Goal: Task Accomplishment & Management: Manage account settings

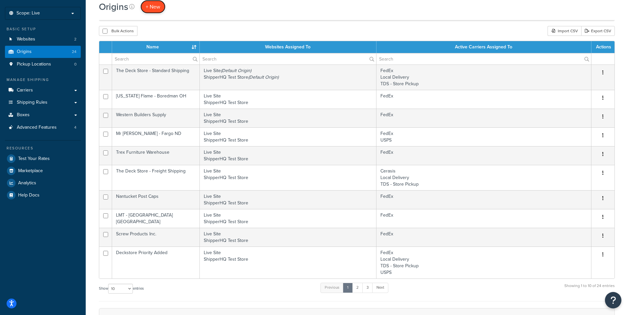
click at [154, 7] on span "+ New" at bounding box center [153, 7] width 14 height 8
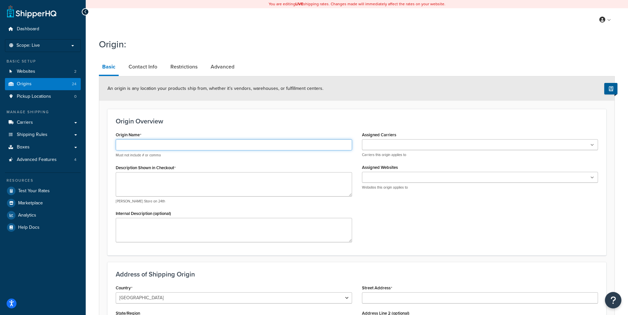
click at [159, 145] on input "Origin Name" at bounding box center [234, 144] width 236 height 11
type input "Regal Ideas"
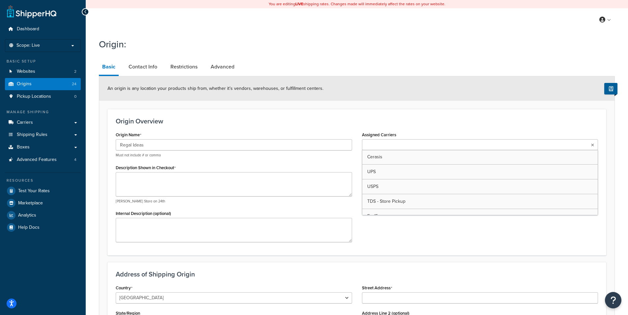
click at [400, 143] on input "Assigned Carriers" at bounding box center [393, 145] width 58 height 7
click at [417, 125] on h3 "Origin Overview" at bounding box center [357, 121] width 482 height 7
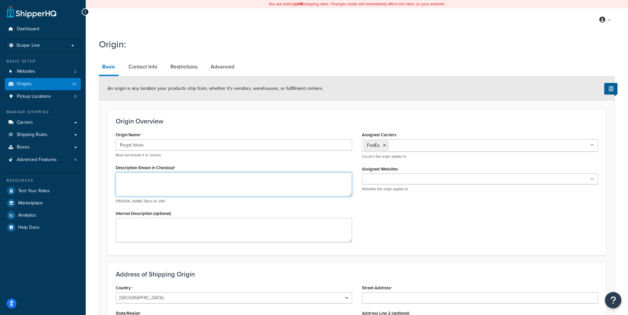
click at [141, 179] on textarea "Description Shown in Checkout" at bounding box center [234, 184] width 236 height 24
paste textarea "WAREHOUSE"
type textarea "REGAL IDEAS WAREHOUSE"
click at [386, 179] on input "Assigned Websites" at bounding box center [393, 179] width 58 height 7
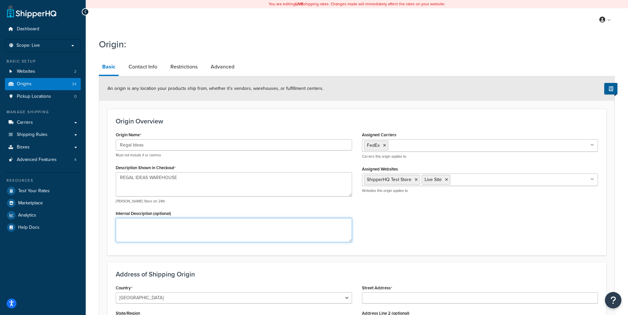
click at [153, 231] on textarea "Internal Description (optional)" at bounding box center [234, 230] width 236 height 24
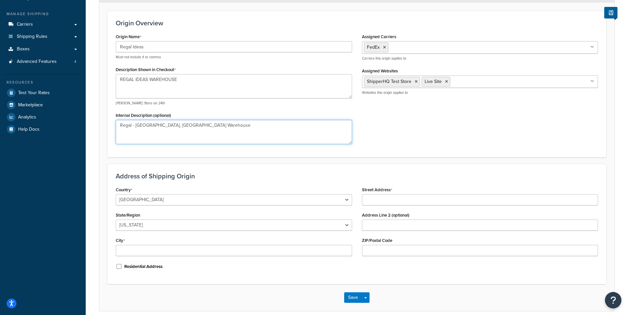
scroll to position [99, 0]
type textarea "Regal - Charlotte, NC Warehouse"
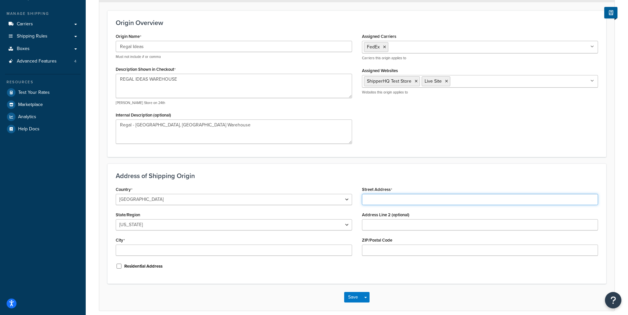
click at [412, 196] on input "Street Address" at bounding box center [480, 199] width 236 height 11
paste input "11801 Vance Davis Drive"
type input "11801 Vance Davis Drive"
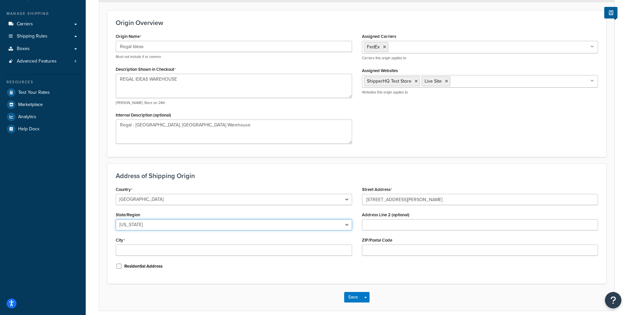
click at [257, 226] on select "Alabama Alaska American Samoa Arizona Arkansas Armed Forces Americas Armed Forc…" at bounding box center [234, 224] width 236 height 11
select select "33"
click at [116, 220] on select "Alabama Alaska American Samoa Arizona Arkansas Armed Forces Americas Armed Forc…" at bounding box center [234, 224] width 236 height 11
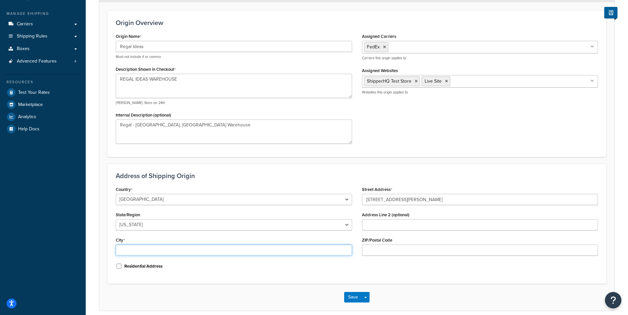
click at [196, 251] on input "City" at bounding box center [234, 250] width 236 height 11
paste input "Charlotte"
type input "Charlotte"
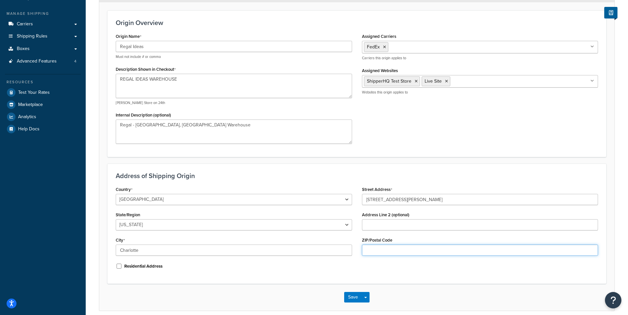
click at [396, 251] on input "ZIP/Postal Code" at bounding box center [480, 250] width 236 height 11
paste input "28269"
type input "28269"
click at [382, 271] on div "Country United States United Kingdom Afghanistan Åland Islands Albania Algeria …" at bounding box center [357, 230] width 492 height 91
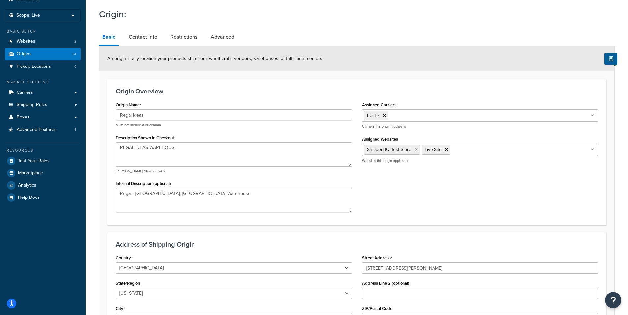
scroll to position [30, 0]
click at [144, 42] on link "Contact Info" at bounding box center [142, 37] width 35 height 16
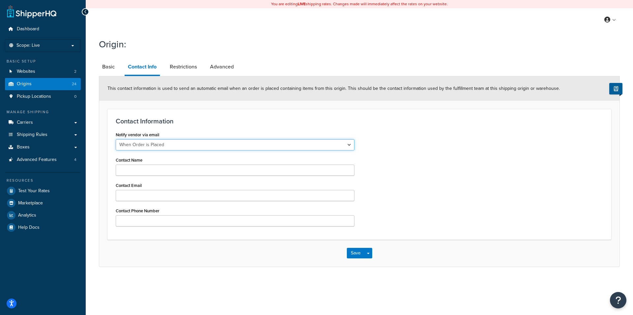
click at [158, 146] on select "Never When Order is Placed When Invoice is Placed" at bounding box center [235, 144] width 239 height 11
select select "never"
click at [116, 140] on select "Never When Order is Placed When Invoice is Placed" at bounding box center [235, 144] width 239 height 11
click at [358, 253] on button "Save" at bounding box center [356, 253] width 18 height 11
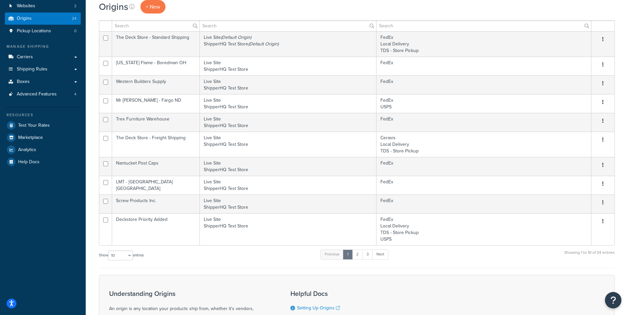
scroll to position [66, 0]
click at [129, 255] on select "10 15 25 50 100 1000" at bounding box center [120, 255] width 25 height 10
select select "100"
click at [109, 250] on select "10 15 25 50 100 1000" at bounding box center [120, 255] width 25 height 10
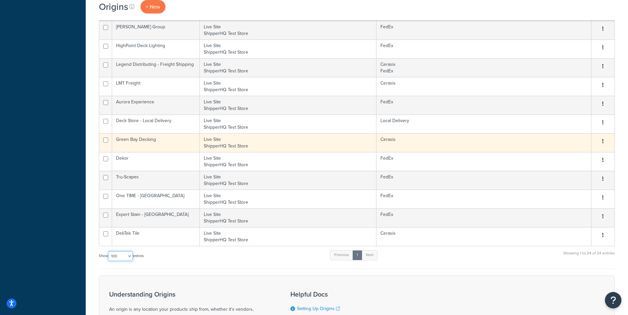
scroll to position [328, 0]
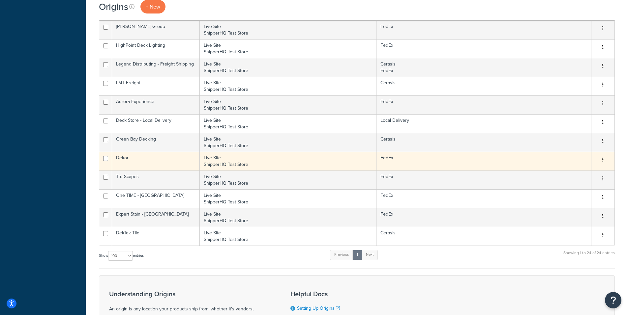
click at [160, 161] on td "Dekor" at bounding box center [156, 161] width 88 height 19
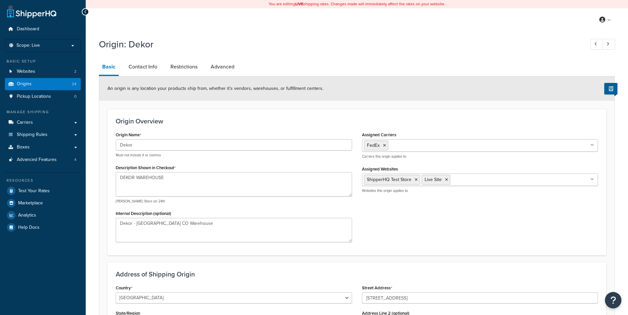
select select "6"
click at [153, 180] on textarea "DEKOR WAREHOUSE" at bounding box center [234, 184] width 236 height 24
click at [148, 68] on link "Contact Info" at bounding box center [142, 67] width 35 height 16
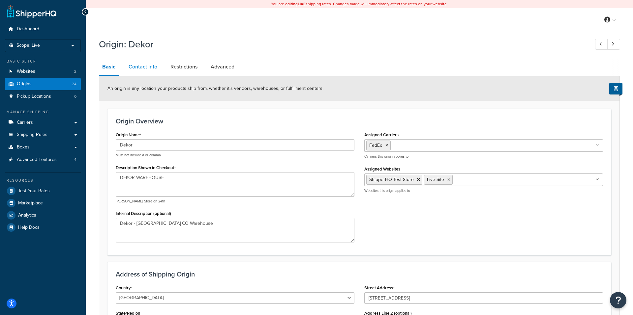
select select "order_placed"
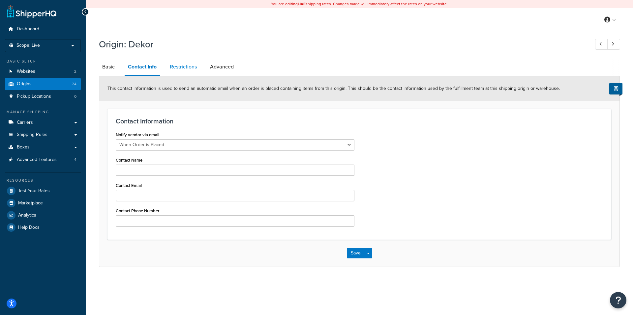
click at [193, 67] on link "Restrictions" at bounding box center [183, 67] width 34 height 16
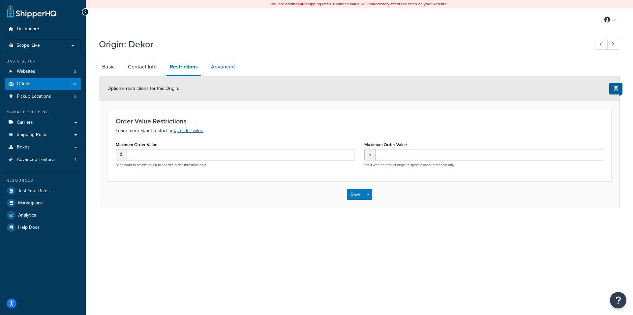
click at [227, 67] on link "Advanced" at bounding box center [223, 67] width 30 height 16
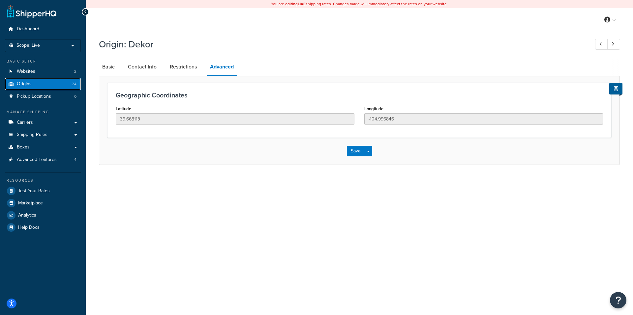
click at [25, 85] on span "Origins" at bounding box center [24, 84] width 15 height 6
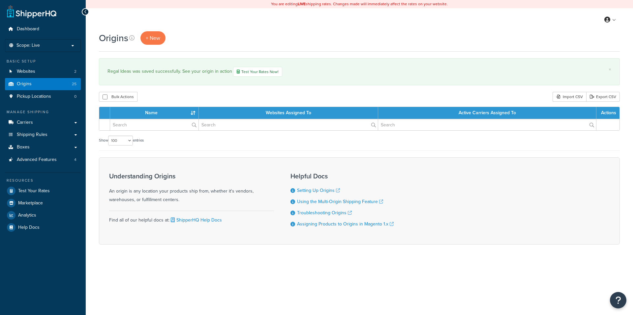
select select "100"
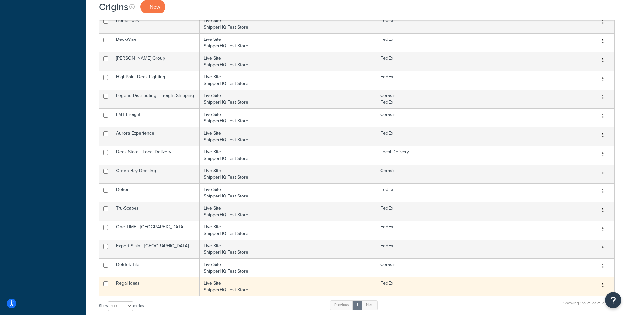
scroll to position [330, 0]
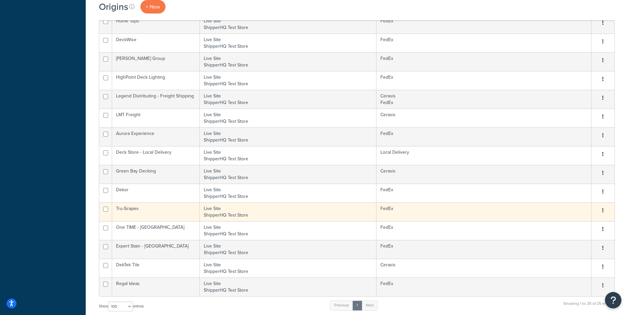
click at [603, 210] on icon "button" at bounding box center [602, 210] width 1 height 5
click at [575, 248] on link "Delete" at bounding box center [581, 250] width 52 height 14
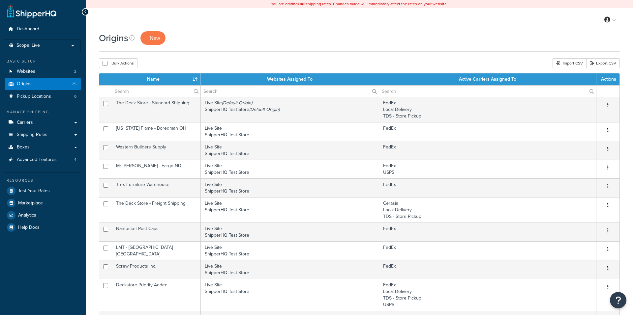
select select "100"
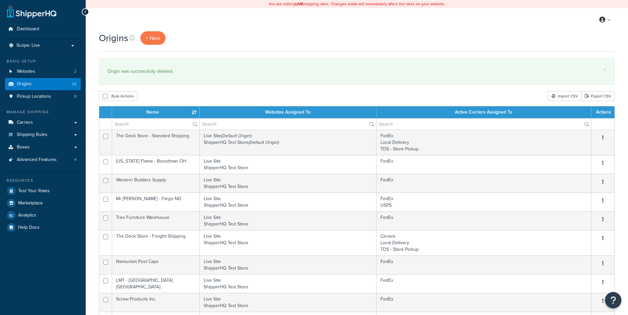
select select "100"
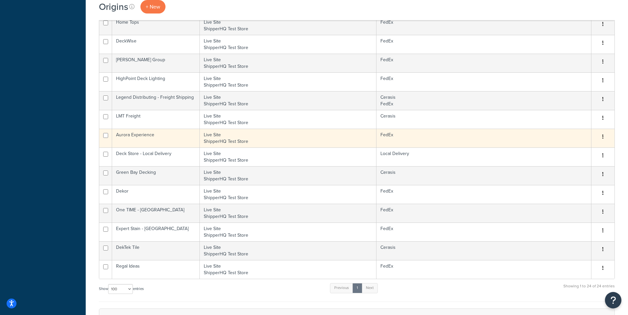
click at [603, 137] on icon "button" at bounding box center [602, 136] width 1 height 5
click at [569, 176] on link "Delete" at bounding box center [581, 176] width 52 height 14
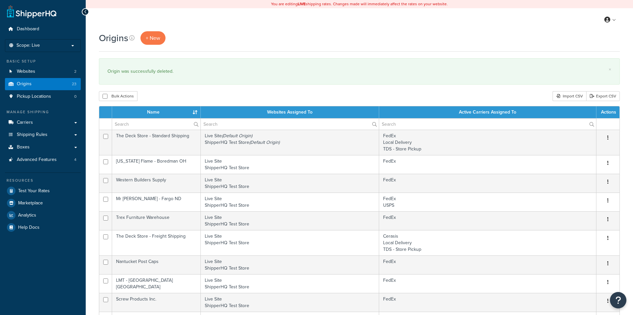
select select "100"
